Goal: Complete application form: Complete application form

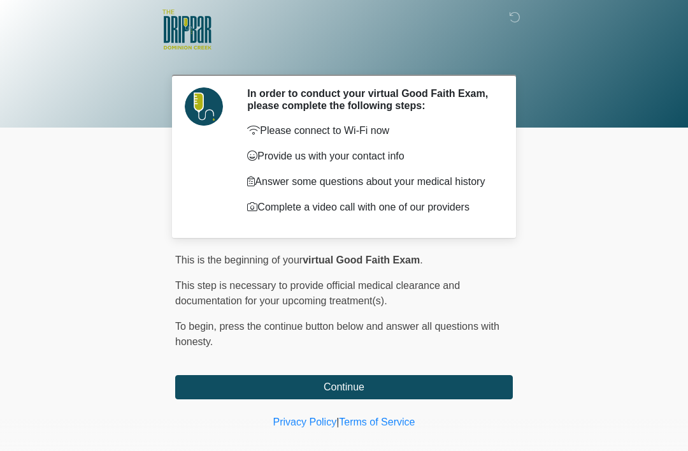
click at [419, 373] on div "This is the beginning of your virtual Good Faith Exam . ﻿﻿﻿﻿﻿﻿﻿﻿ This step is n…" at bounding box center [344, 325] width 338 height 147
click at [444, 386] on button "Continue" at bounding box center [344, 387] width 338 height 24
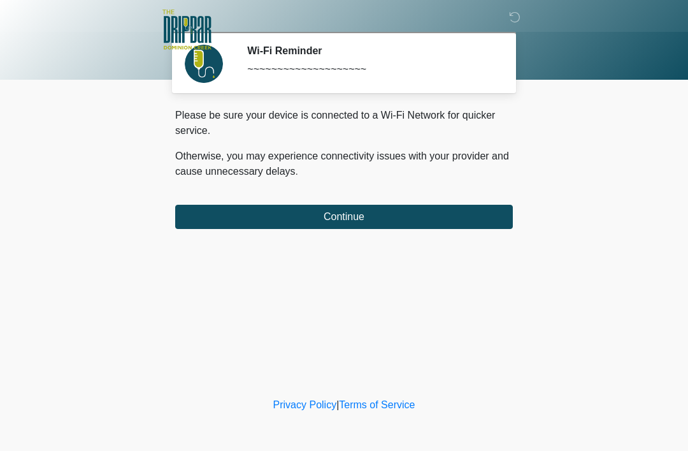
click at [224, 217] on button "Continue" at bounding box center [344, 217] width 338 height 24
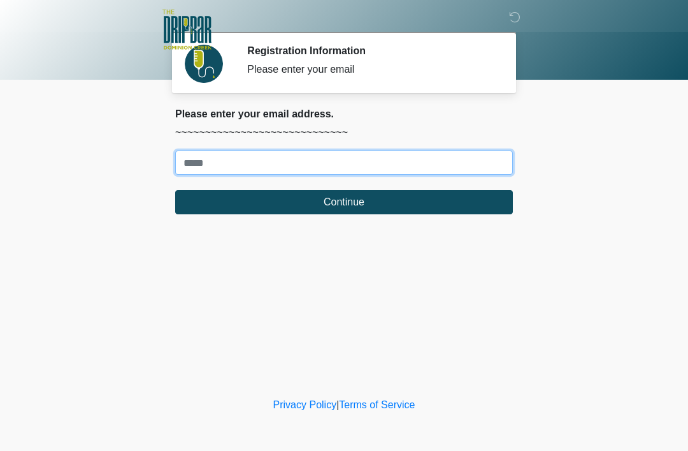
click at [207, 159] on input "Where should we email your treatment plan?" at bounding box center [344, 162] width 338 height 24
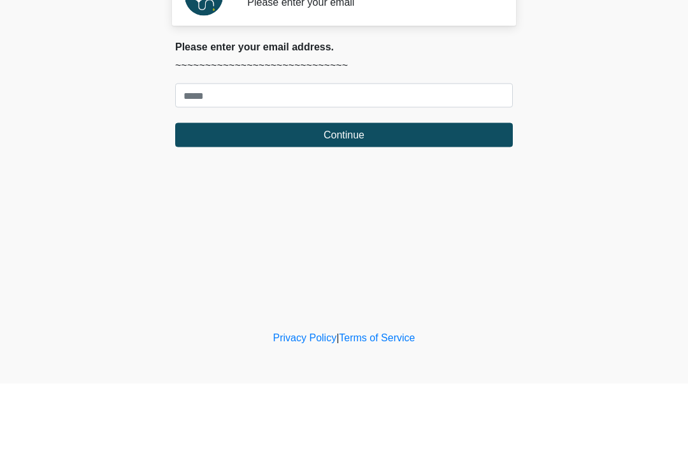
click at [606, 140] on body "‎ ‎ ‎ ‎ Registration Information Please enter your email Please connect to Wi-F…" at bounding box center [344, 225] width 688 height 451
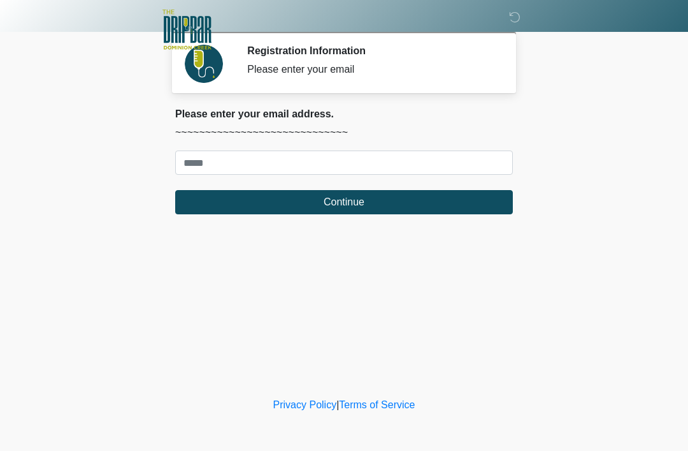
click at [605, 140] on body "‎ ‎ ‎ ‎ Registration Information Please enter your email Please connect to Wi-F…" at bounding box center [344, 225] width 688 height 451
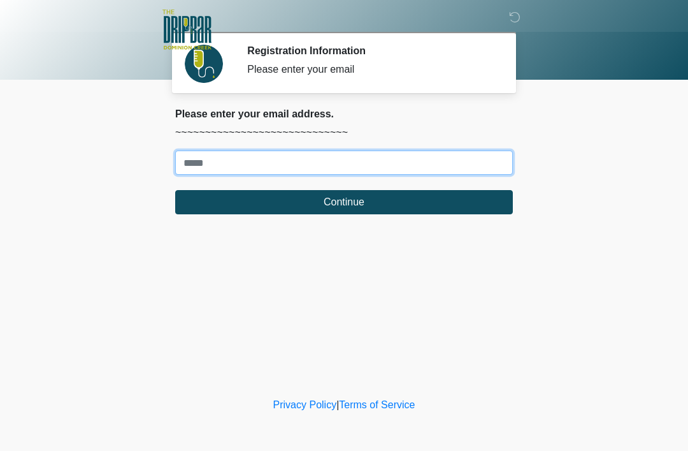
click at [413, 170] on input "Where should we email your treatment plan?" at bounding box center [344, 162] width 338 height 24
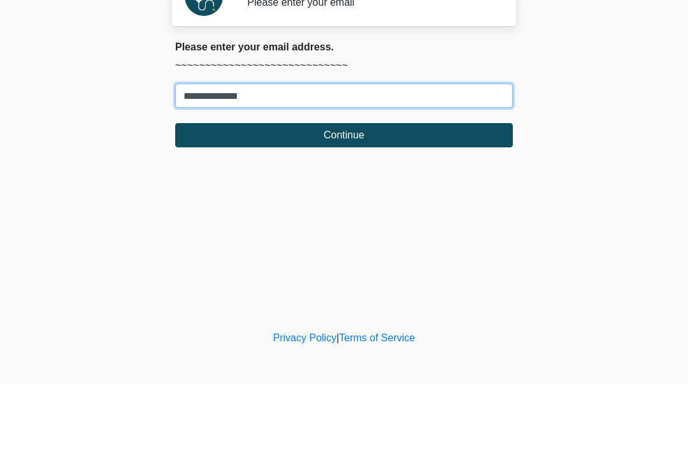
type input "**********"
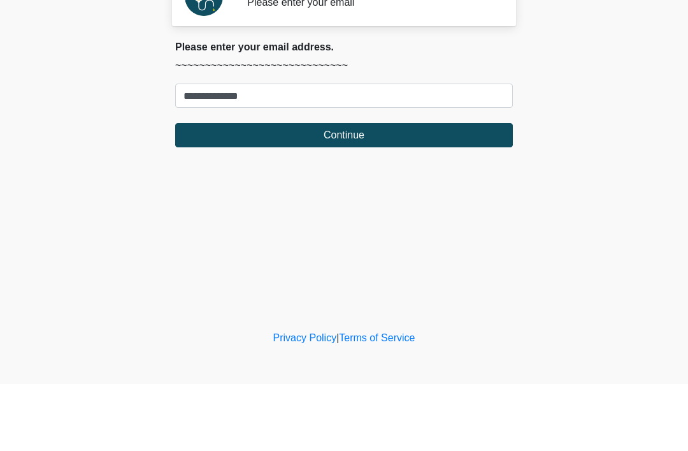
click at [414, 190] on button "Continue" at bounding box center [344, 202] width 338 height 24
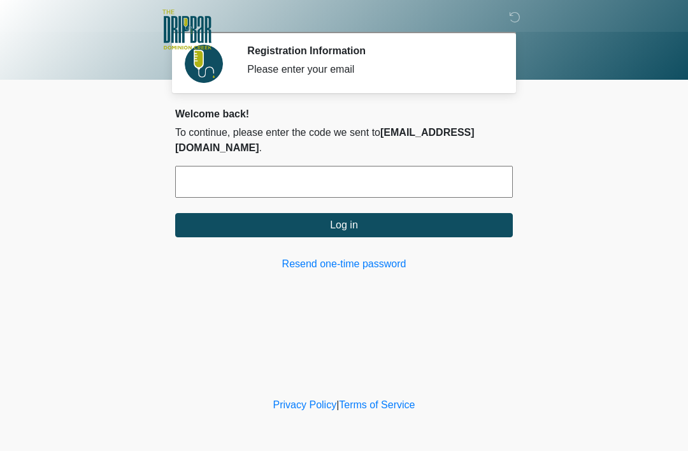
click at [432, 166] on input "text" at bounding box center [344, 182] width 338 height 32
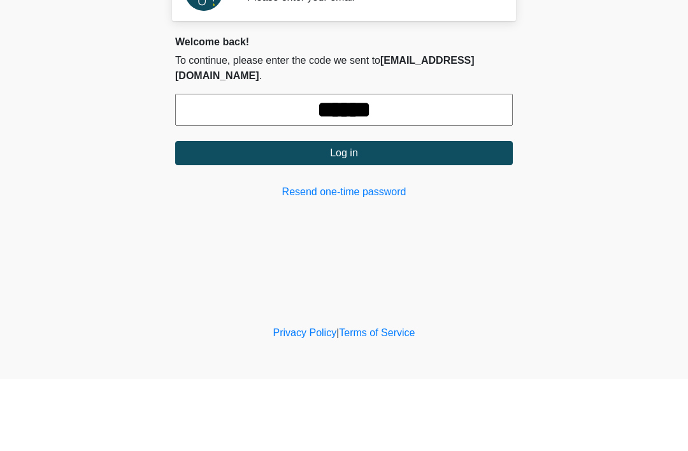
type input "******"
click at [402, 213] on button "Log in" at bounding box center [344, 225] width 338 height 24
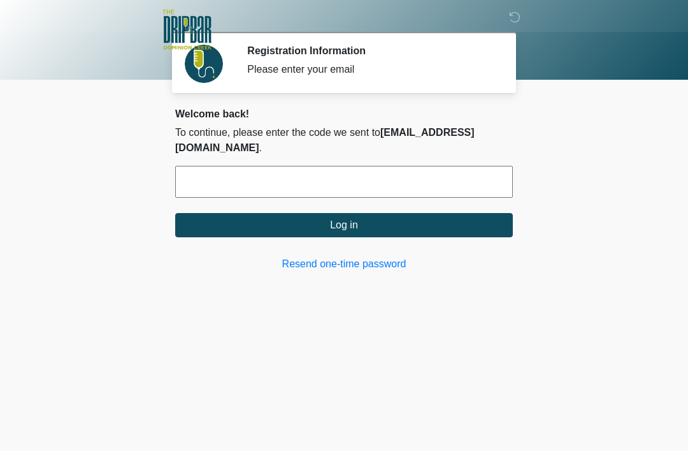
click at [423, 213] on button "Log in" at bounding box center [344, 225] width 338 height 24
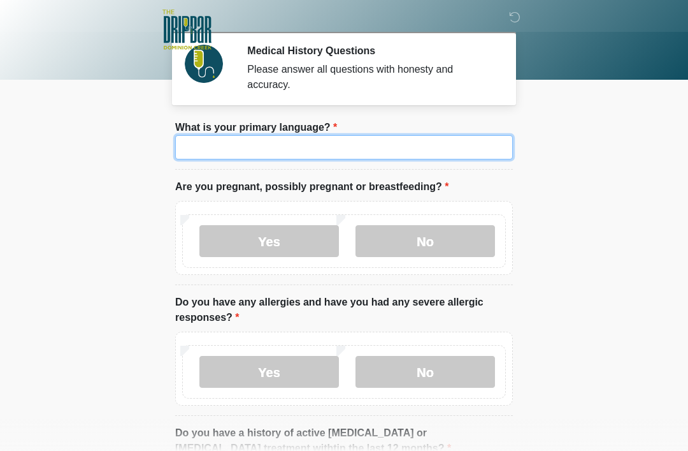
click at [423, 155] on input "What is your primary language?" at bounding box center [344, 147] width 338 height 24
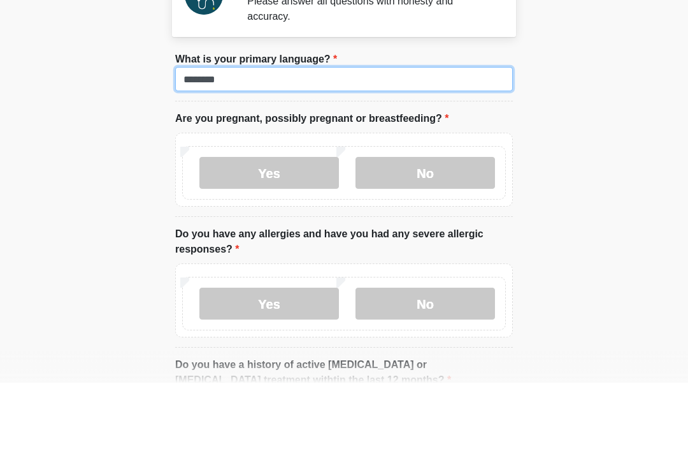
type input "*******"
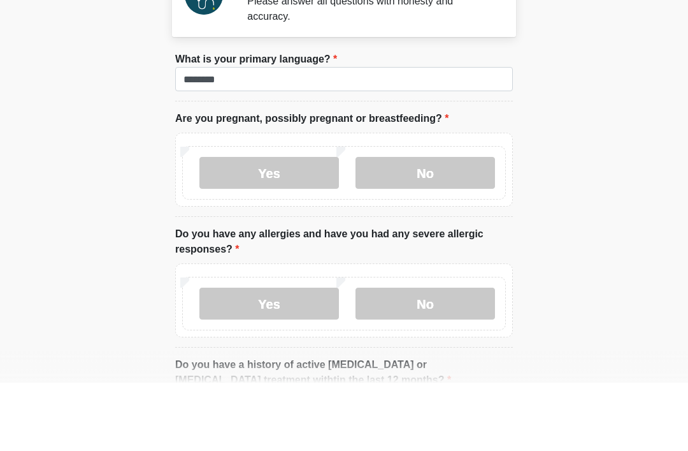
click at [449, 225] on label "No" at bounding box center [426, 241] width 140 height 32
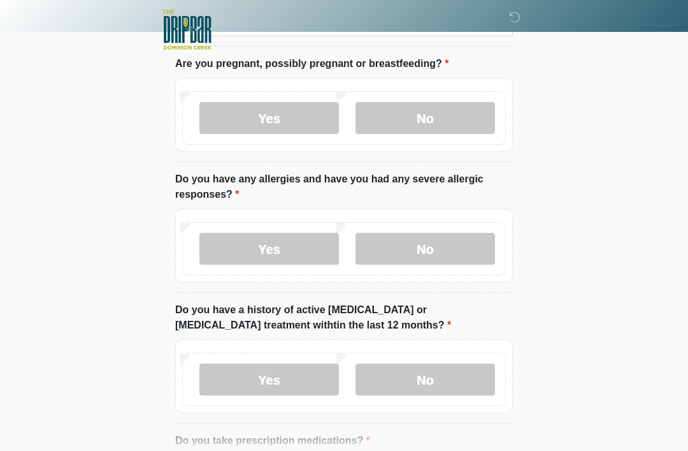
scroll to position [126, 0]
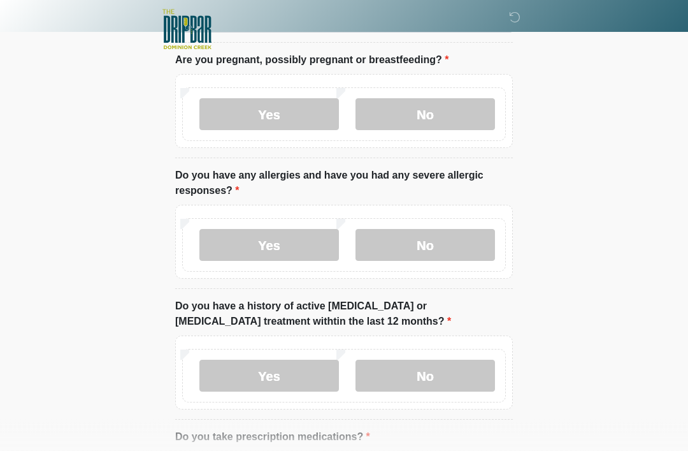
click at [450, 248] on label "No" at bounding box center [426, 245] width 140 height 32
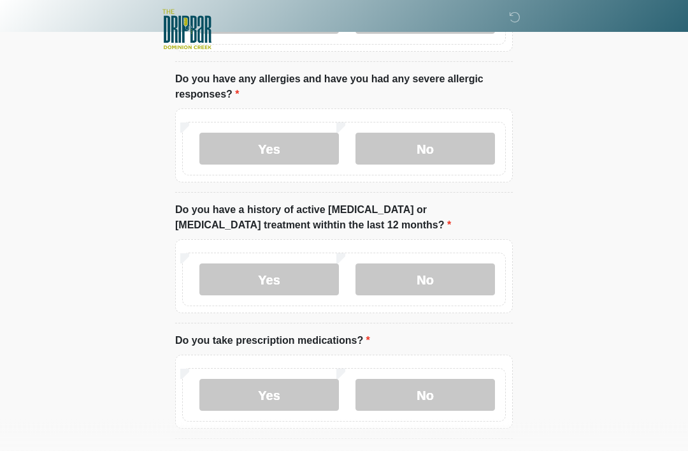
click at [448, 280] on label "No" at bounding box center [426, 280] width 140 height 32
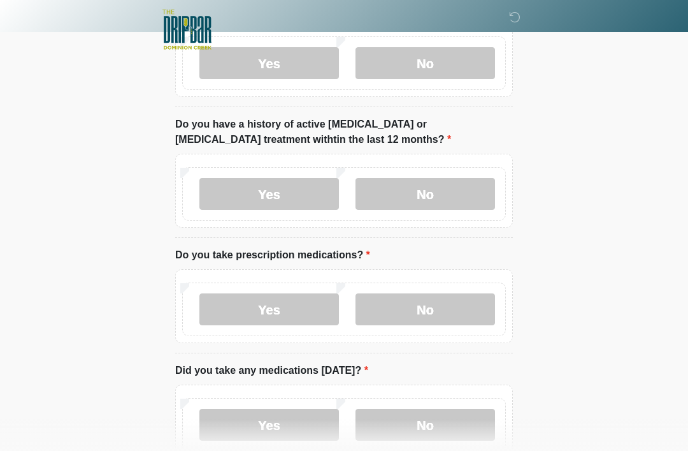
scroll to position [326, 0]
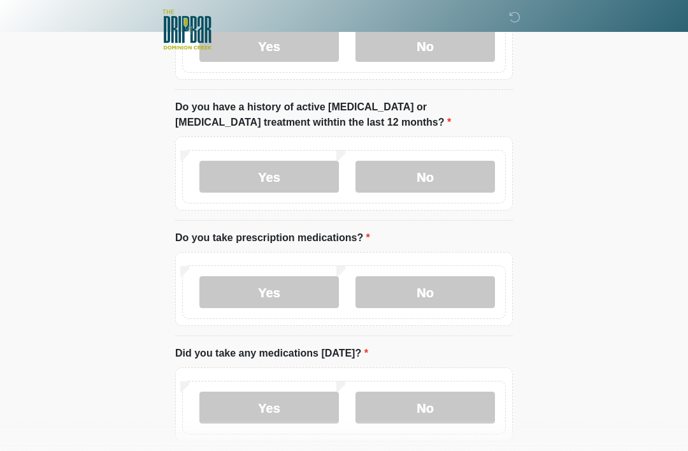
click at [235, 287] on label "Yes" at bounding box center [269, 292] width 140 height 32
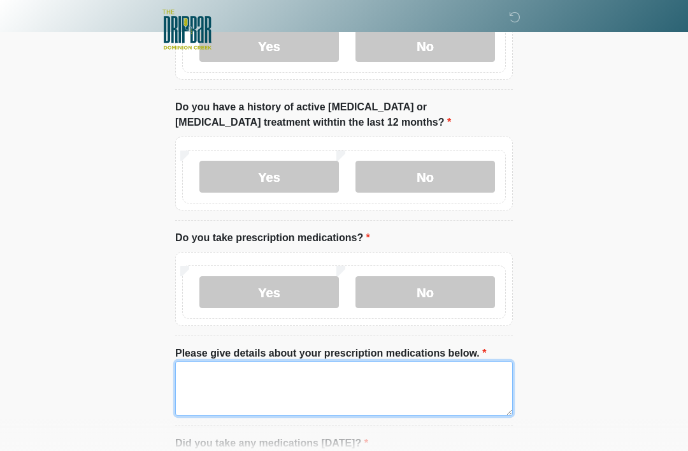
click at [434, 380] on textarea "Please give details about your prescription medications below." at bounding box center [344, 388] width 338 height 55
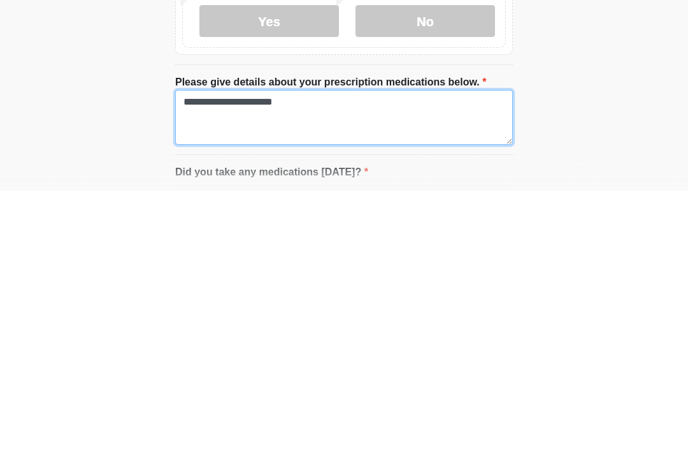
type textarea "**********"
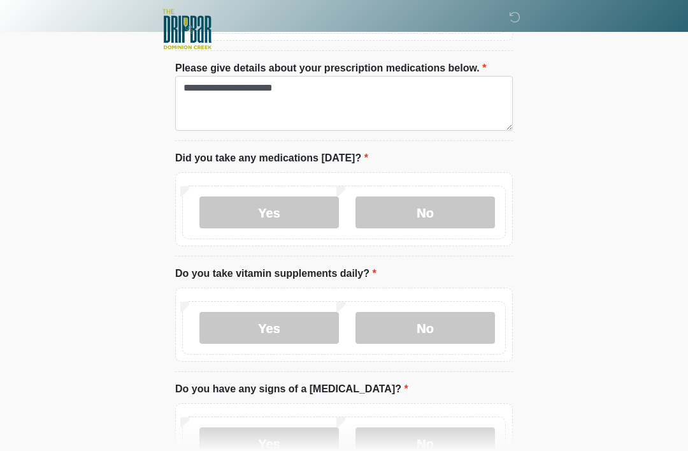
scroll to position [611, 0]
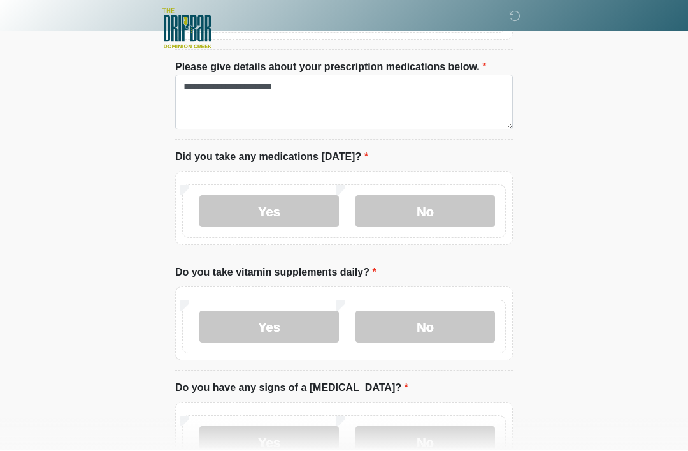
click at [299, 204] on label "Yes" at bounding box center [269, 212] width 140 height 32
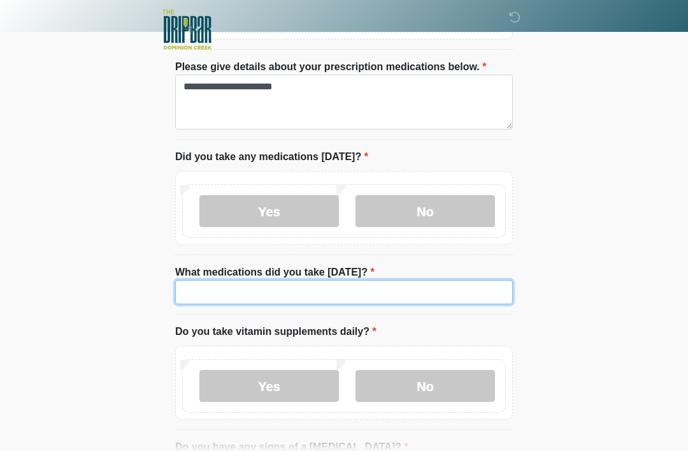
click at [196, 290] on input "What medications did you take today?" at bounding box center [344, 292] width 338 height 24
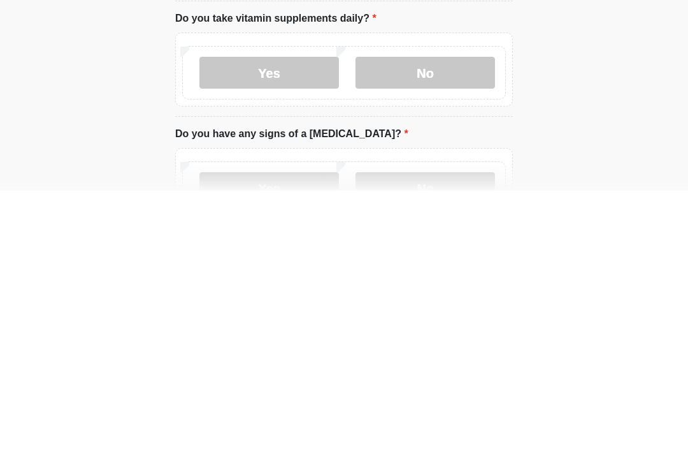
type input "*********"
click at [299, 317] on label "Yes" at bounding box center [269, 333] width 140 height 32
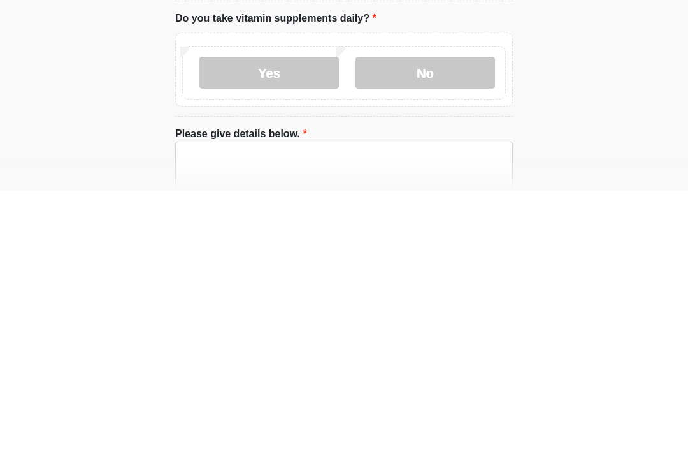
scroll to position [925, 0]
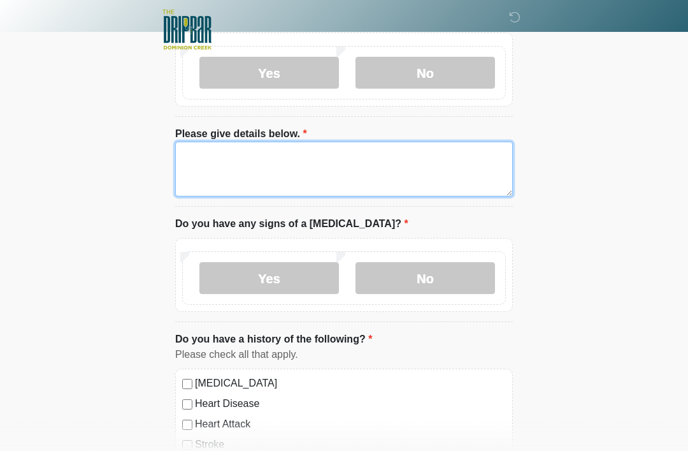
click at [330, 158] on textarea "Please give details below." at bounding box center [344, 168] width 338 height 55
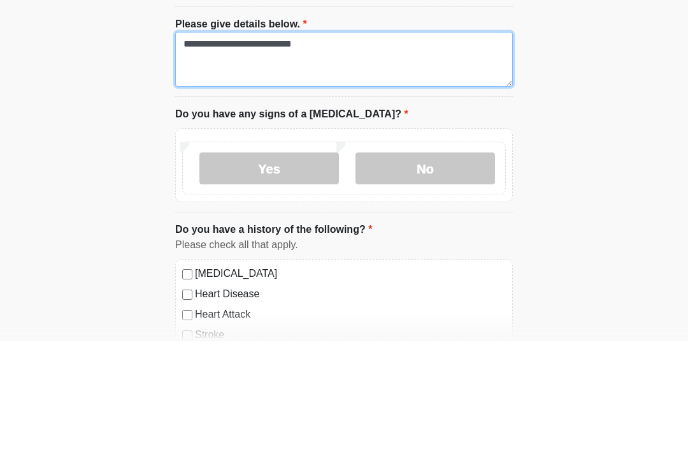
type textarea "**********"
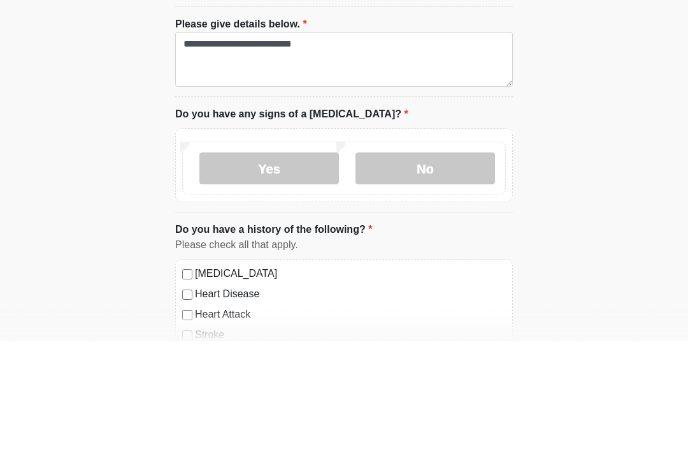
click at [454, 262] on label "No" at bounding box center [426, 278] width 140 height 32
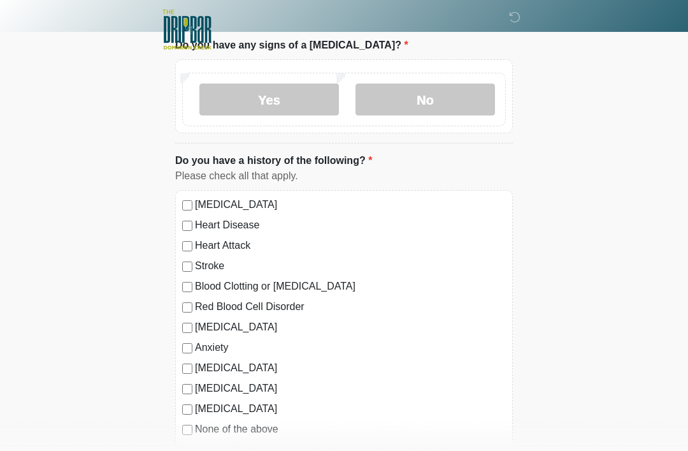
scroll to position [1130, 0]
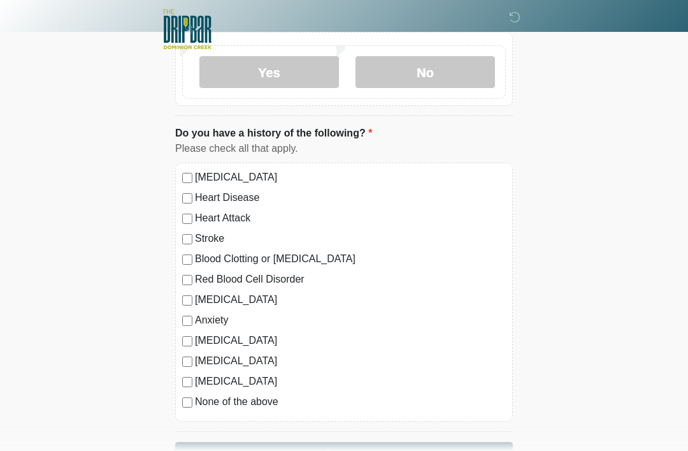
click at [192, 395] on div "None of the above" at bounding box center [344, 402] width 324 height 15
click at [427, 450] on button "Continue" at bounding box center [344, 454] width 338 height 24
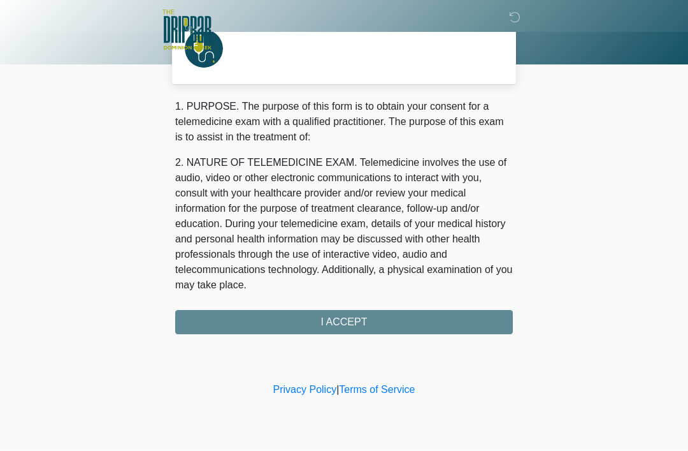
scroll to position [0, 0]
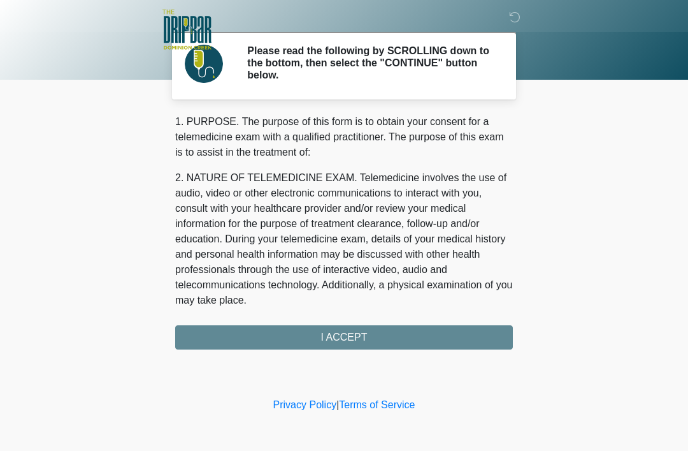
click at [404, 336] on div "1. PURPOSE. The purpose of this form is to obtain your consent for a telemedici…" at bounding box center [344, 231] width 338 height 235
click at [363, 331] on div "1. PURPOSE. The purpose of this form is to obtain your consent for a telemedici…" at bounding box center [344, 231] width 338 height 235
click at [364, 335] on div "1. PURPOSE. The purpose of this form is to obtain your consent for a telemedici…" at bounding box center [344, 231] width 338 height 235
click at [362, 335] on div "1. PURPOSE. The purpose of this form is to obtain your consent for a telemedici…" at bounding box center [344, 231] width 338 height 235
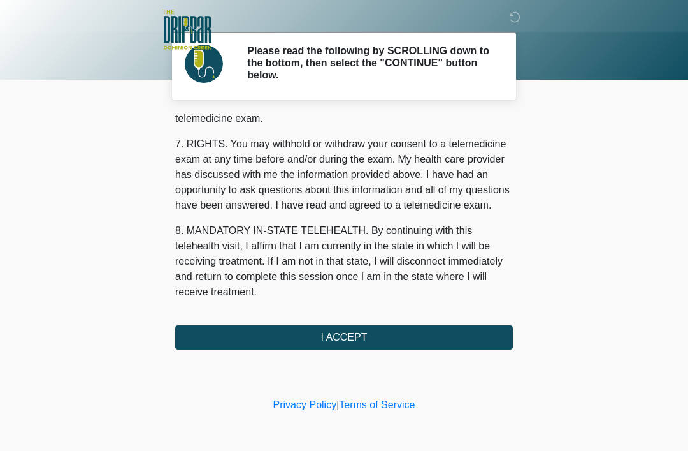
scroll to position [559, 0]
click at [375, 338] on button "I ACCEPT" at bounding box center [344, 337] width 338 height 24
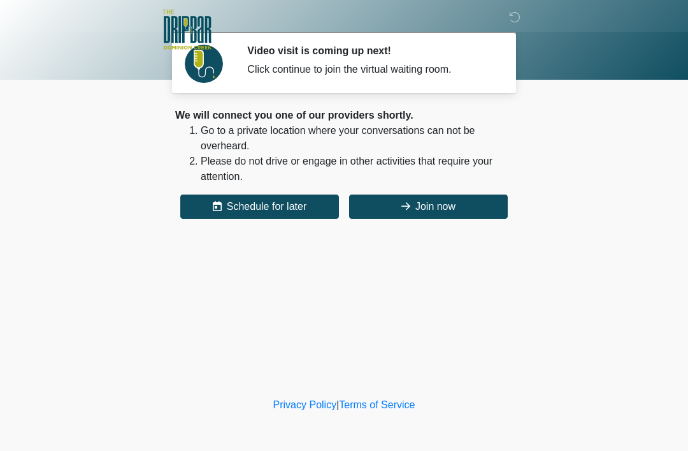
click at [431, 203] on button "Join now" at bounding box center [428, 206] width 159 height 24
